Goal: Information Seeking & Learning: Check status

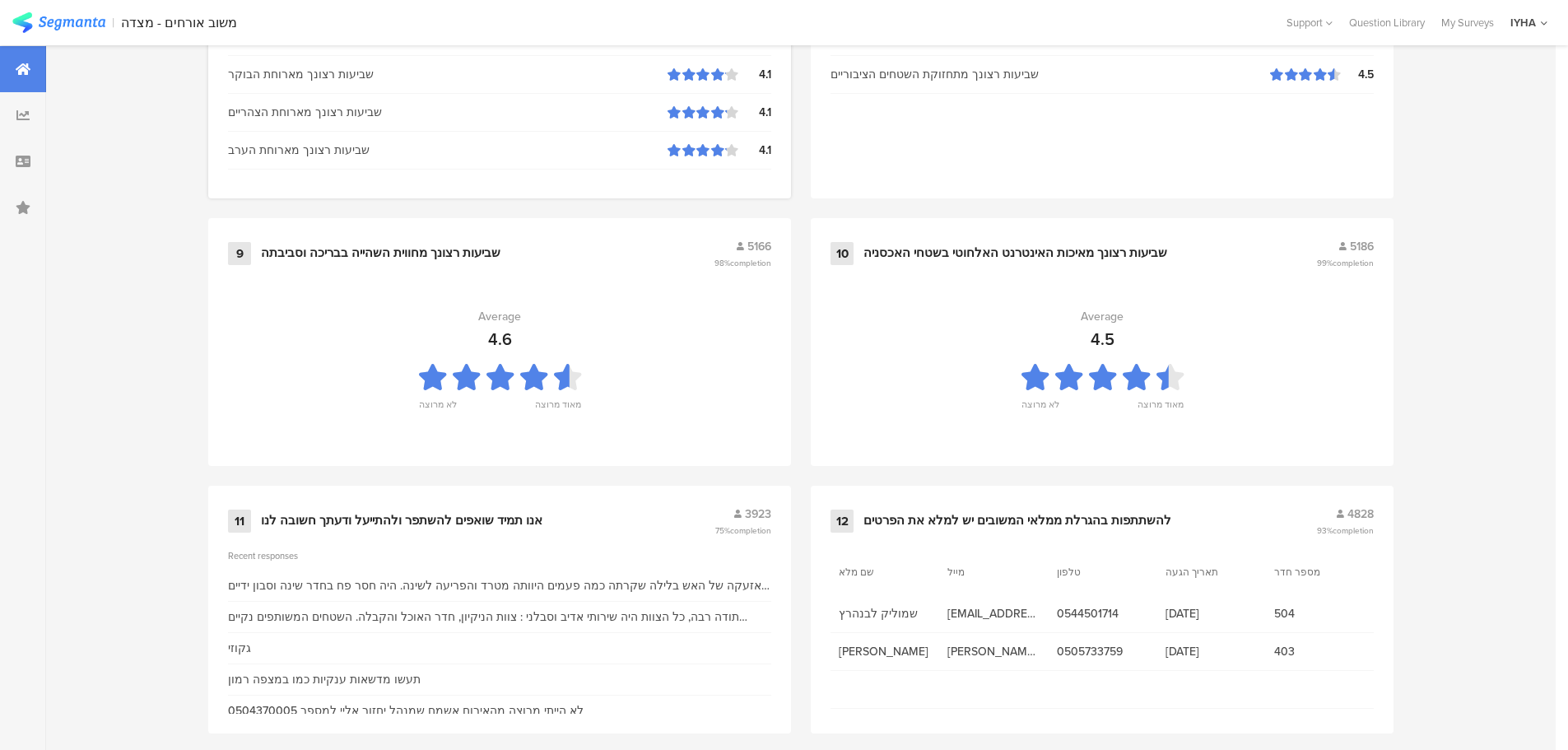
scroll to position [1665, 0]
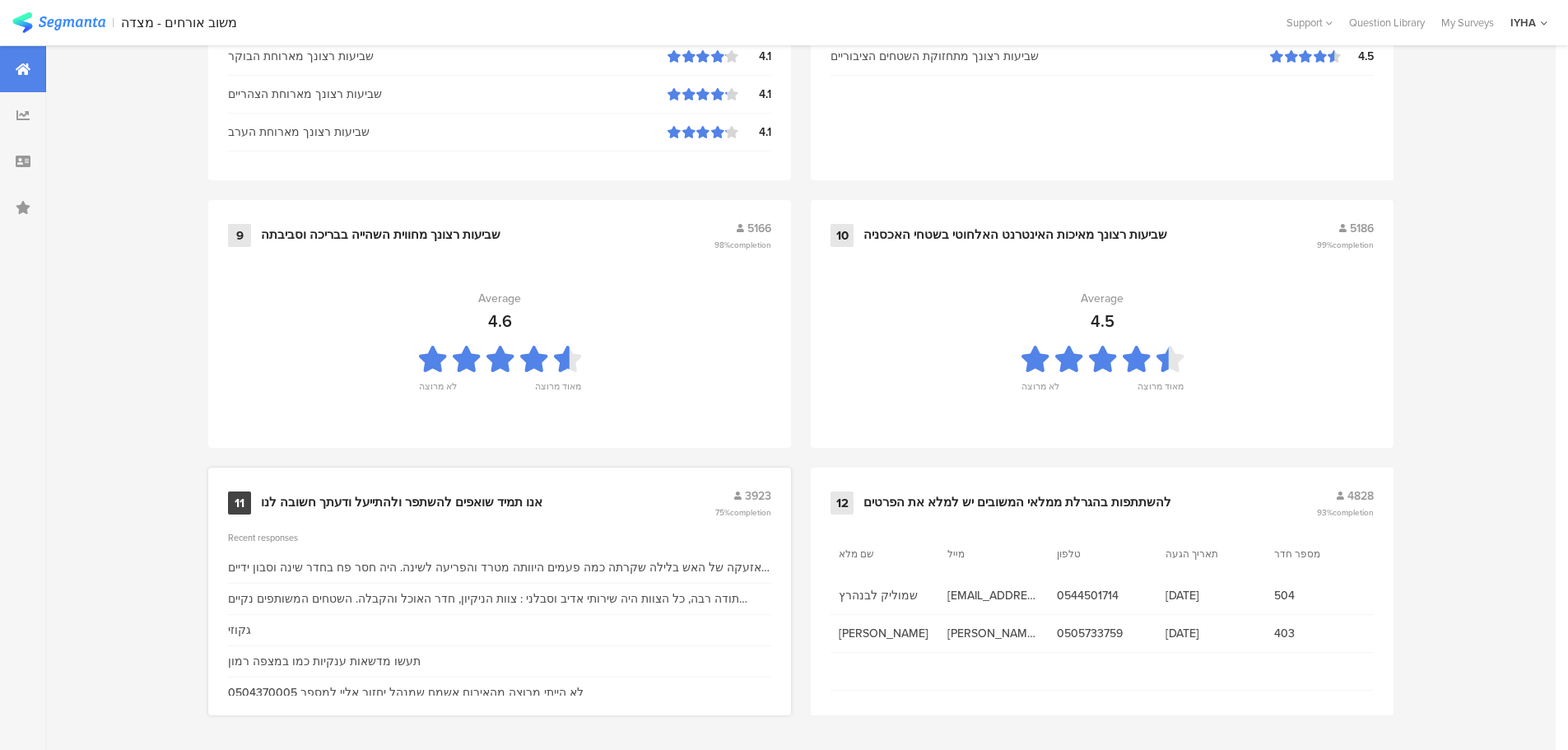
click at [338, 493] on div "11 אנו תמיד שואפים להשתפר ולהתייעל ודעתך חשובה לנו 3923 75% completion" at bounding box center [500, 503] width 543 height 32
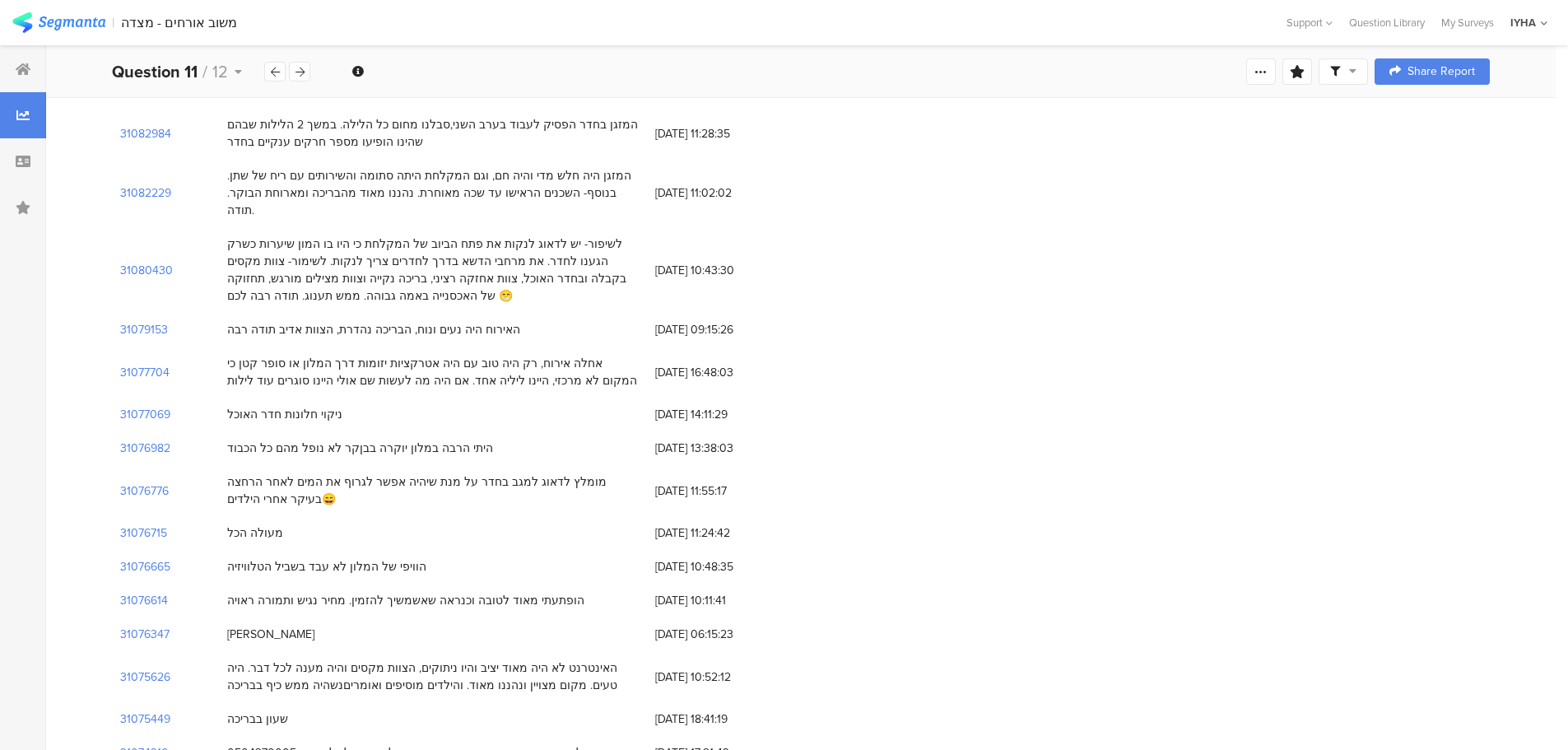
scroll to position [988, 0]
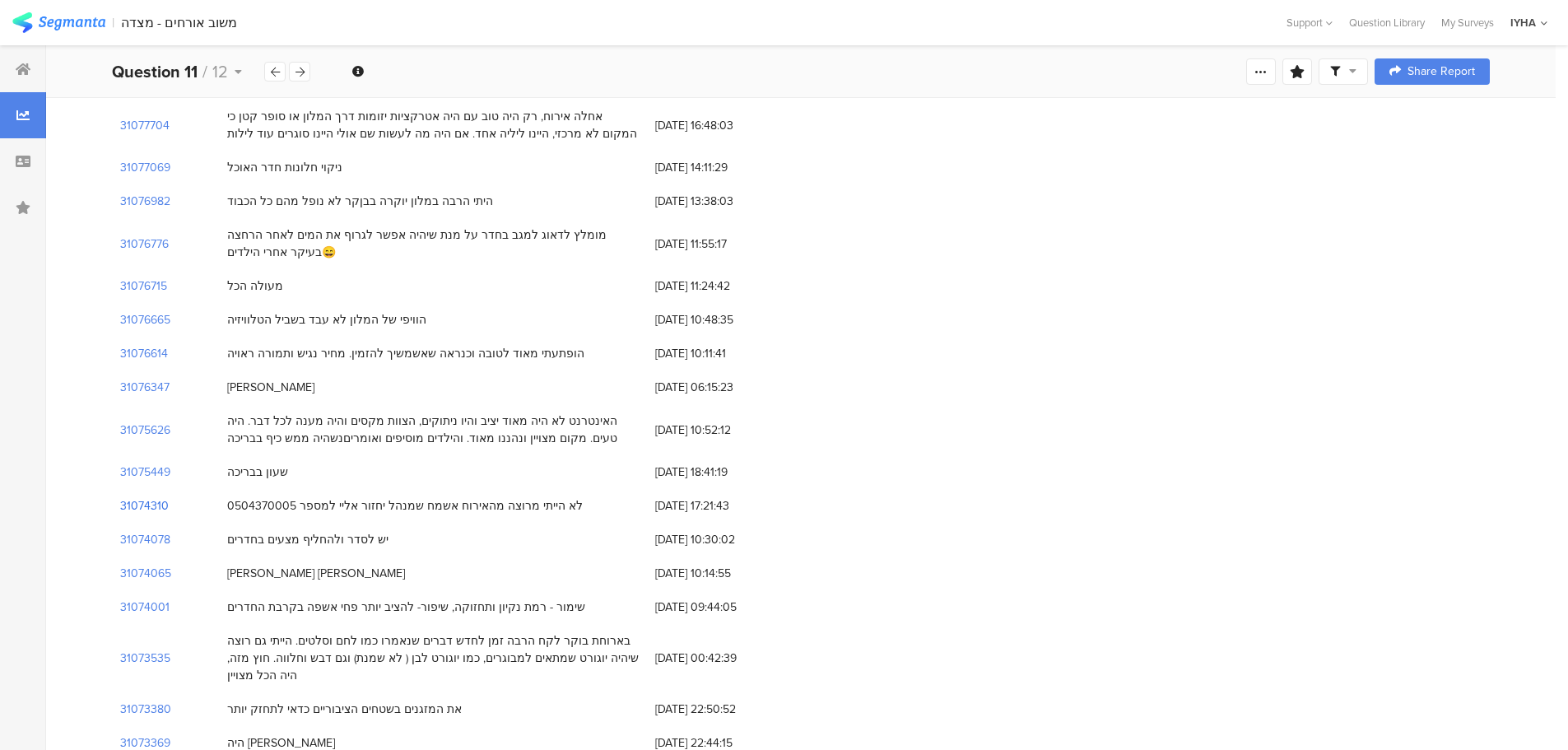
click at [150, 497] on section "31074310" at bounding box center [144, 506] width 49 height 17
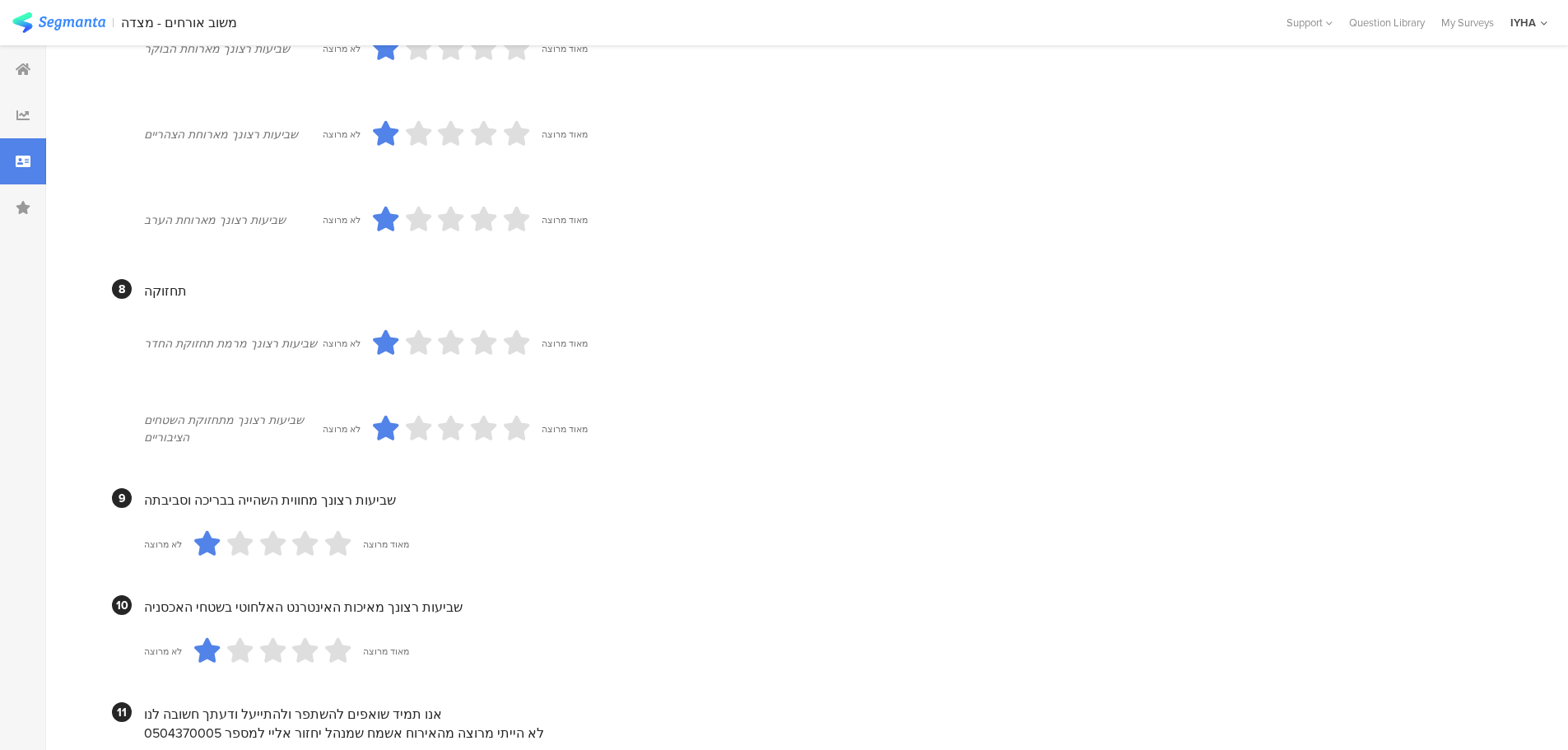
scroll to position [1449, 0]
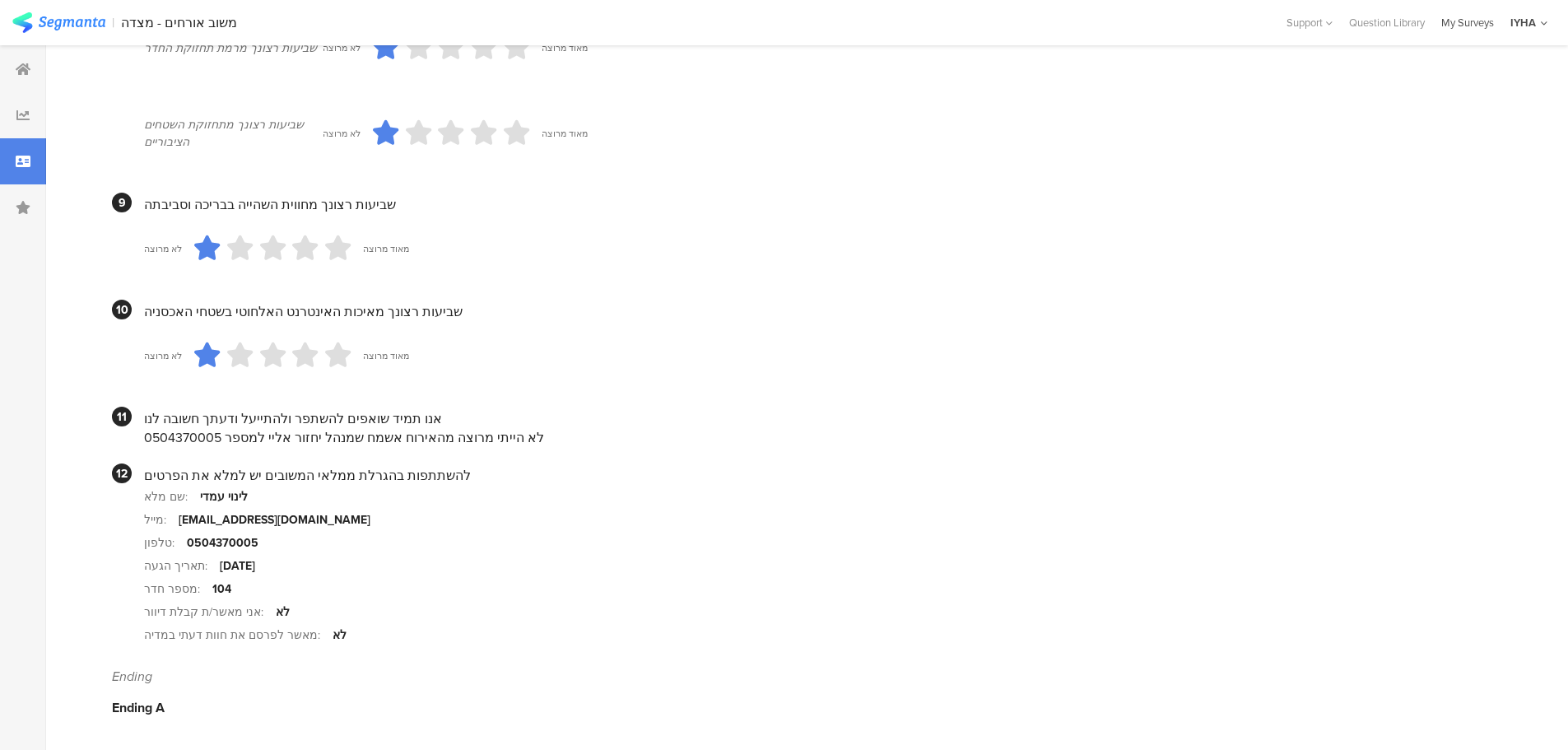
click at [1473, 23] on div "My Surveys" at bounding box center [1468, 23] width 69 height 15
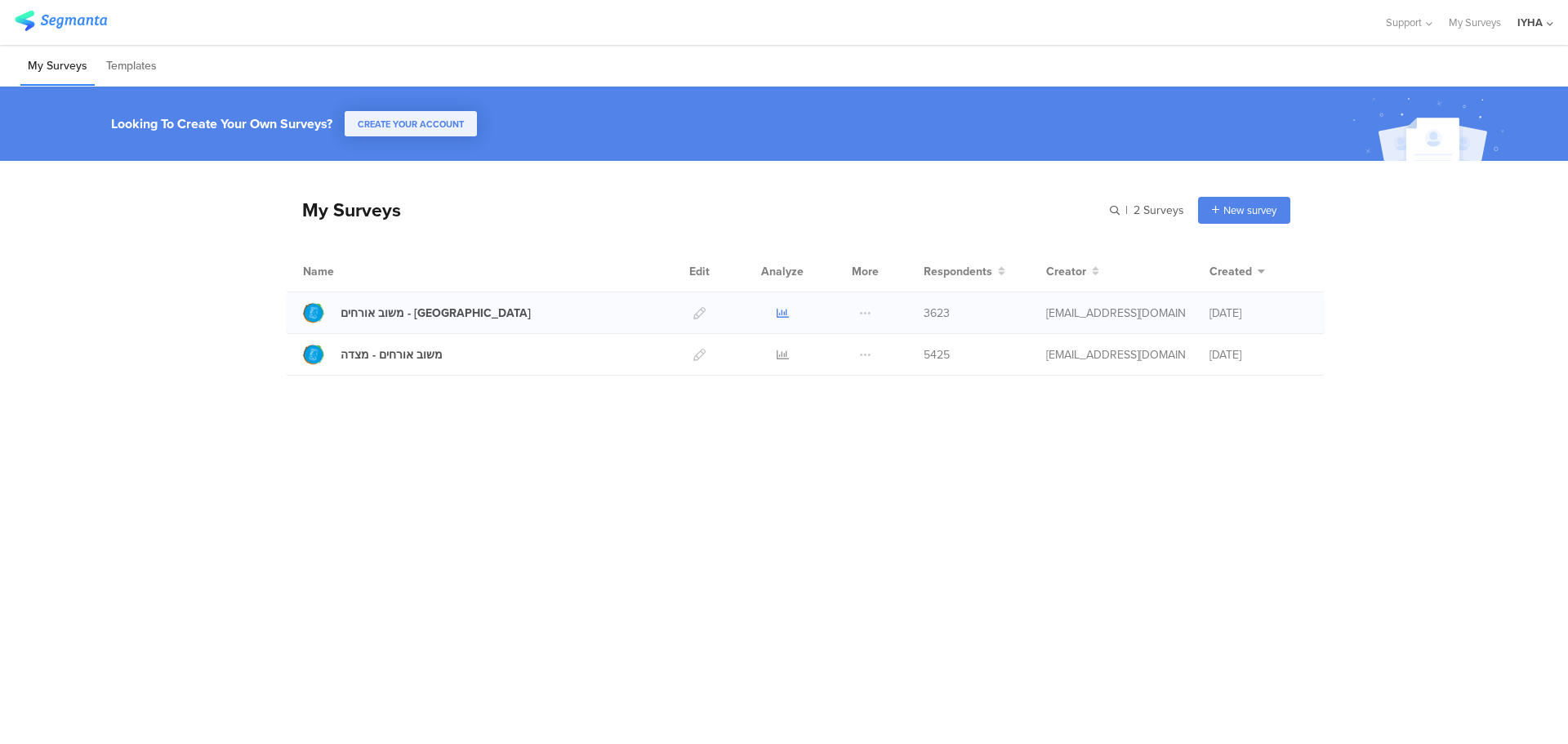
click at [781, 311] on icon at bounding box center [783, 313] width 12 height 12
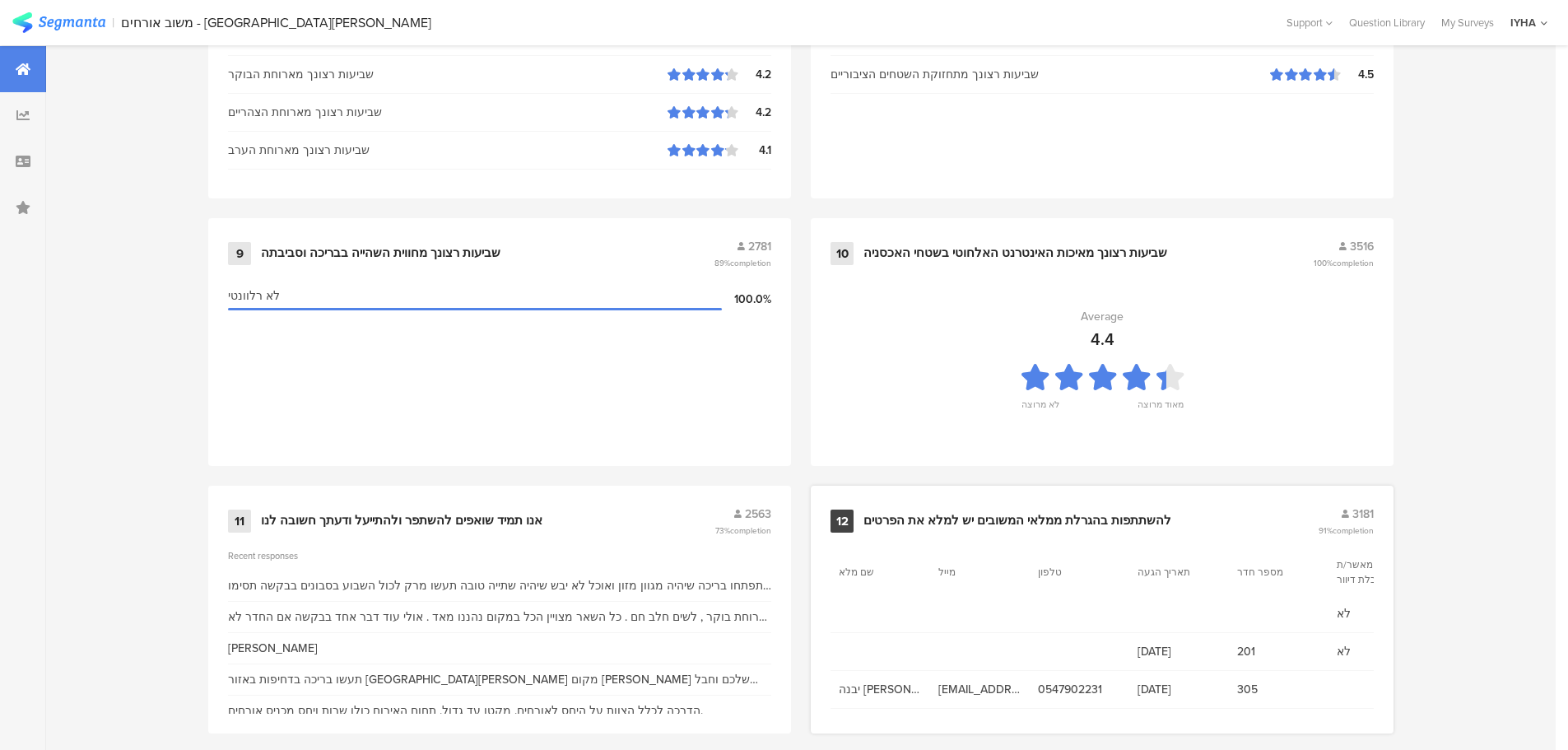
scroll to position [1665, 0]
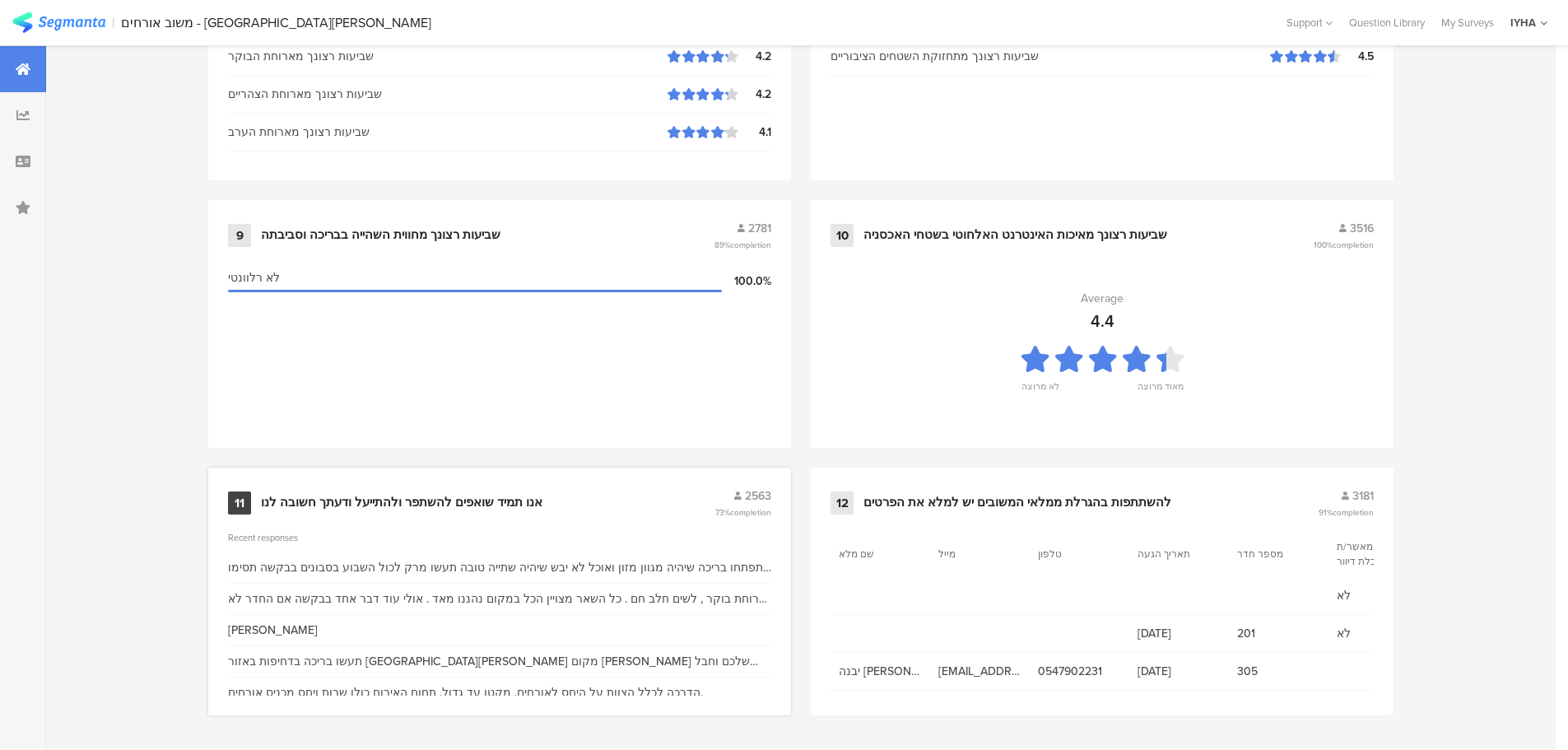
click at [479, 496] on div "אנו תמיד שואפים להשתפר ולהתייעל ודעתך חשובה לנו" at bounding box center [402, 503] width 282 height 16
